Goal: Use online tool/utility: Utilize a website feature to perform a specific function

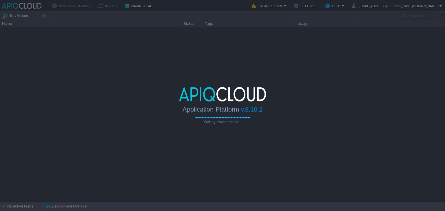
type input "Search (Ctrl+F)"
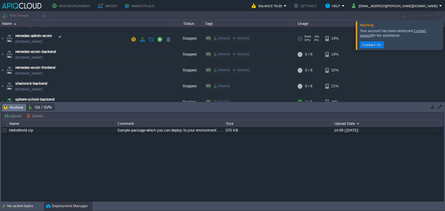
scroll to position [195, 0]
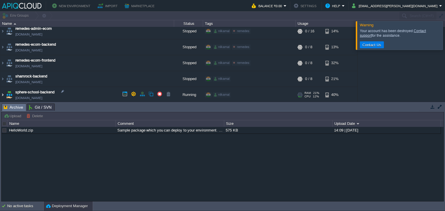
click at [4, 93] on img at bounding box center [2, 95] width 5 height 16
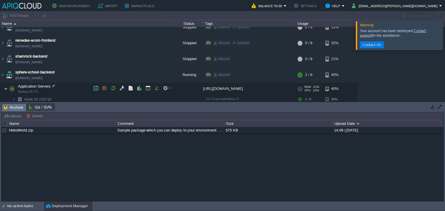
scroll to position [225, 0]
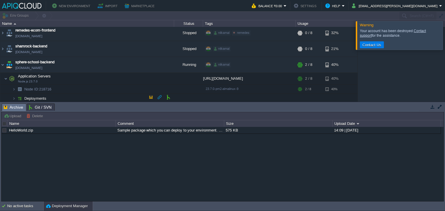
click at [16, 96] on img at bounding box center [20, 98] width 8 height 9
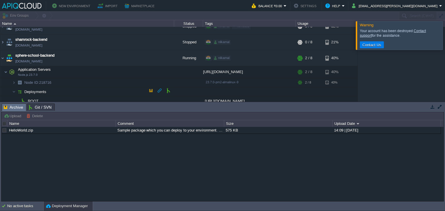
scroll to position [234, 0]
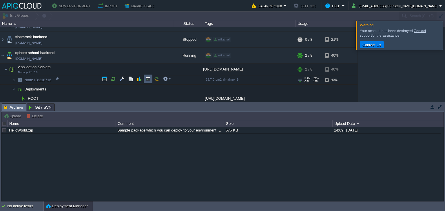
click at [151, 75] on td at bounding box center [148, 79] width 9 height 9
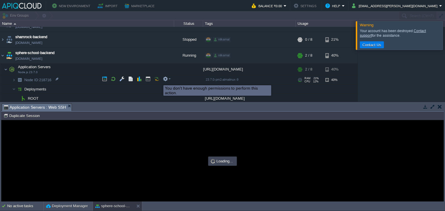
scroll to position [0, 0]
type input "#000000"
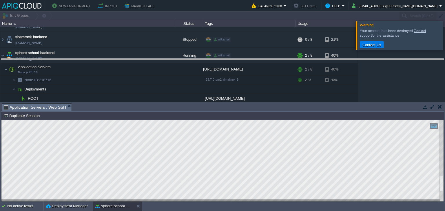
drag, startPoint x: 165, startPoint y: 111, endPoint x: 174, endPoint y: 56, distance: 56.3
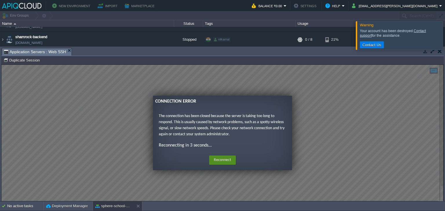
click at [218, 157] on button "Reconnect" at bounding box center [222, 160] width 27 height 9
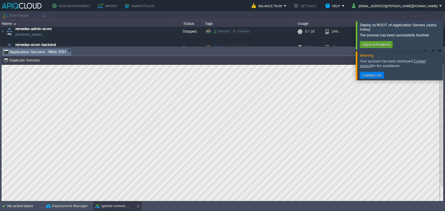
scroll to position [197, 0]
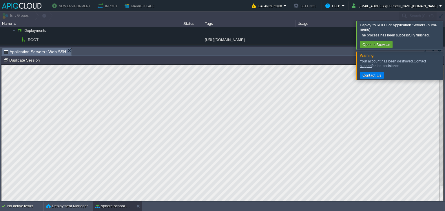
click at [444, 41] on div at bounding box center [452, 35] width 0 height 28
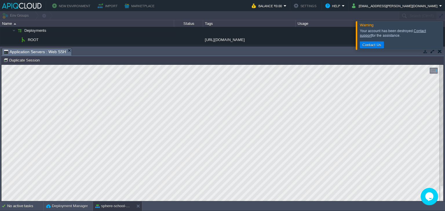
click at [444, 41] on div at bounding box center [452, 35] width 0 height 28
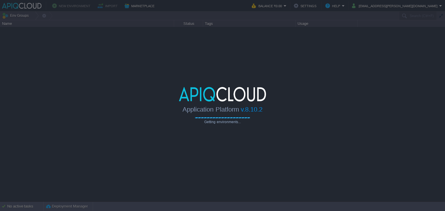
type input "Search (Ctrl+F)"
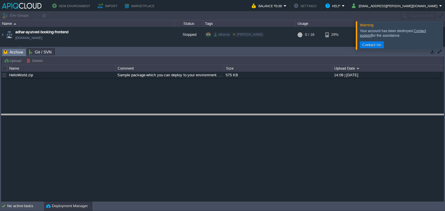
drag, startPoint x: 232, startPoint y: 56, endPoint x: 236, endPoint y: 133, distance: 77.4
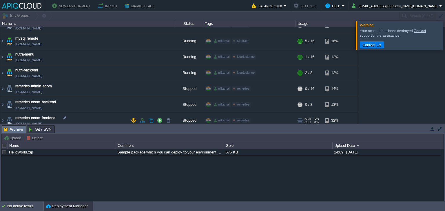
scroll to position [173, 0]
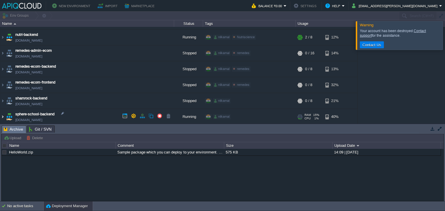
click at [1, 116] on img at bounding box center [2, 117] width 5 height 16
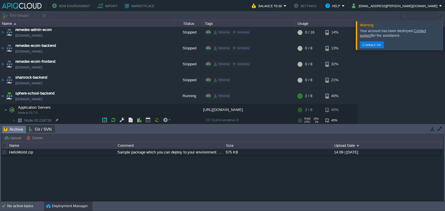
scroll to position [203, 0]
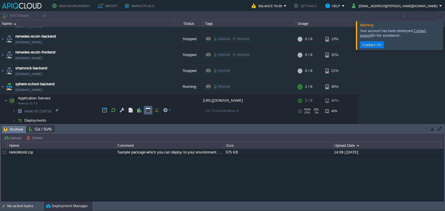
click at [148, 108] on button "button" at bounding box center [147, 110] width 5 height 5
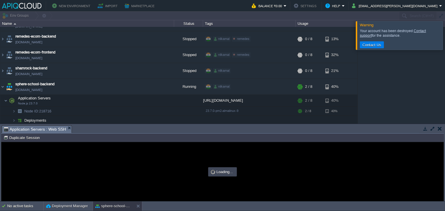
scroll to position [0, 0]
type input "#000000"
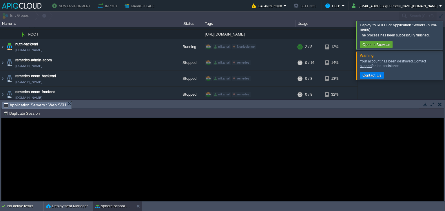
scroll to position [197, 0]
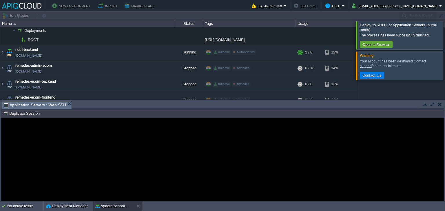
click at [444, 45] on div at bounding box center [452, 35] width 0 height 28
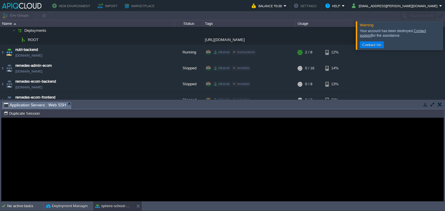
click at [442, 45] on div at bounding box center [442, 35] width 0 height 28
